Goal: Task Accomplishment & Management: Manage account settings

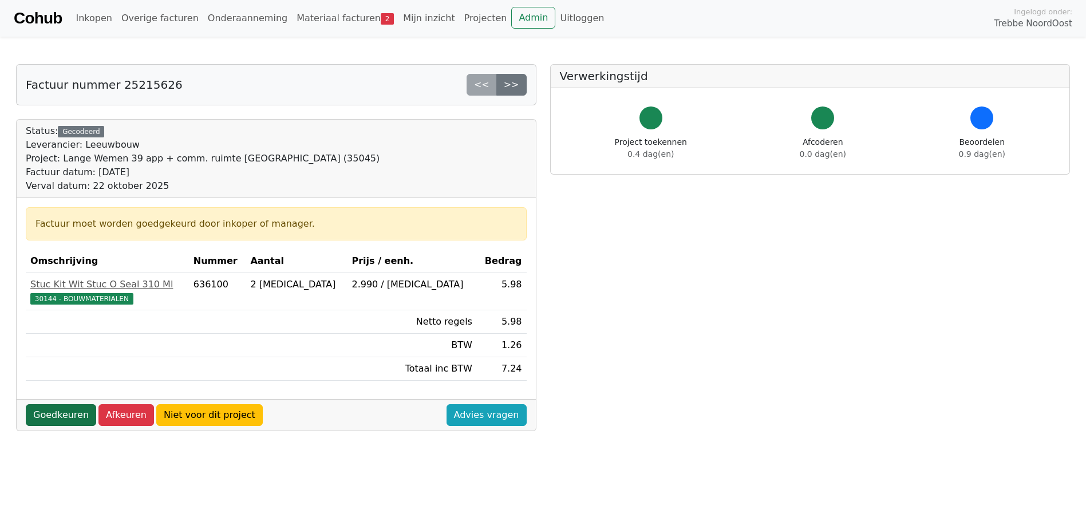
click at [78, 413] on link "Goedkeuren" at bounding box center [61, 415] width 70 height 22
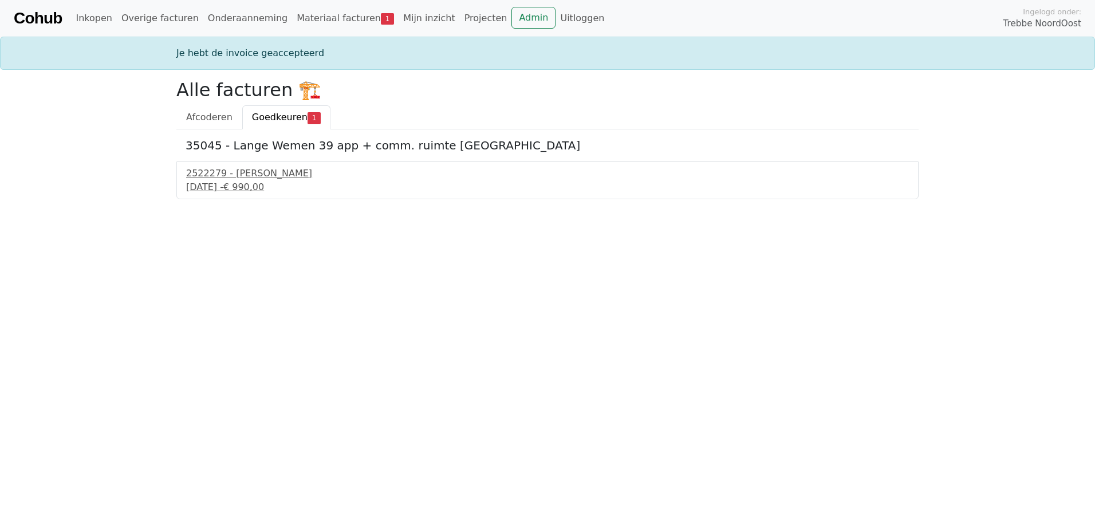
click at [261, 155] on div "35045 - Lange Wemen 39 app + comm. ruimte Hengelo 2522279 - Van Dalen 22 septem…" at bounding box center [547, 164] width 742 height 70
click at [248, 176] on div "2522279 - Van Dalen" at bounding box center [547, 174] width 723 height 14
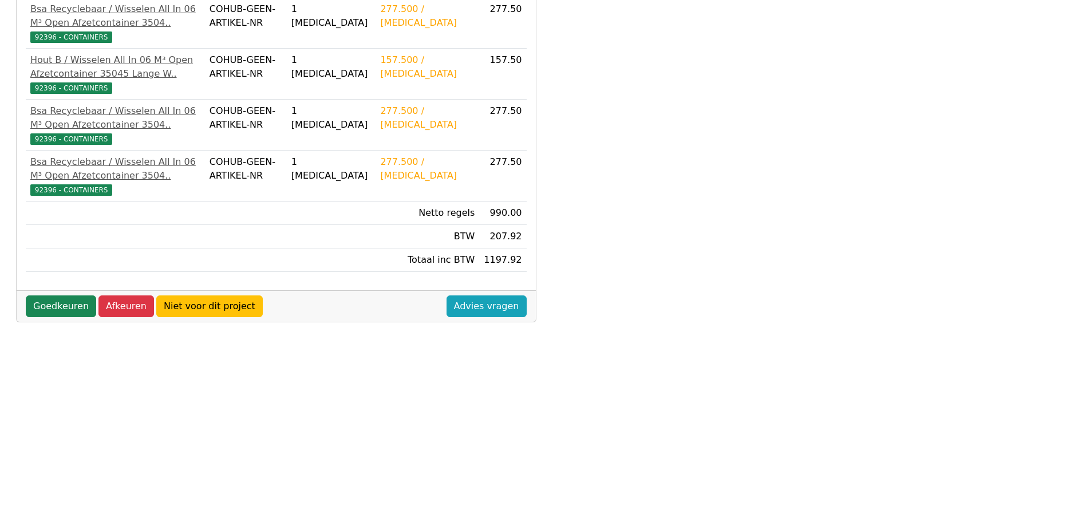
scroll to position [286, 0]
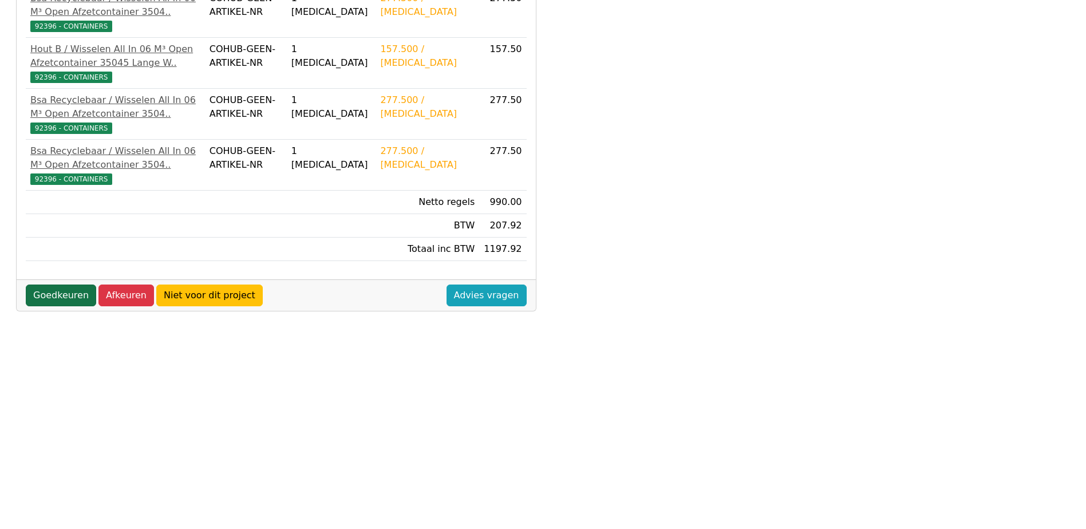
click at [61, 306] on link "Goedkeuren" at bounding box center [61, 296] width 70 height 22
